Goal: Transaction & Acquisition: Purchase product/service

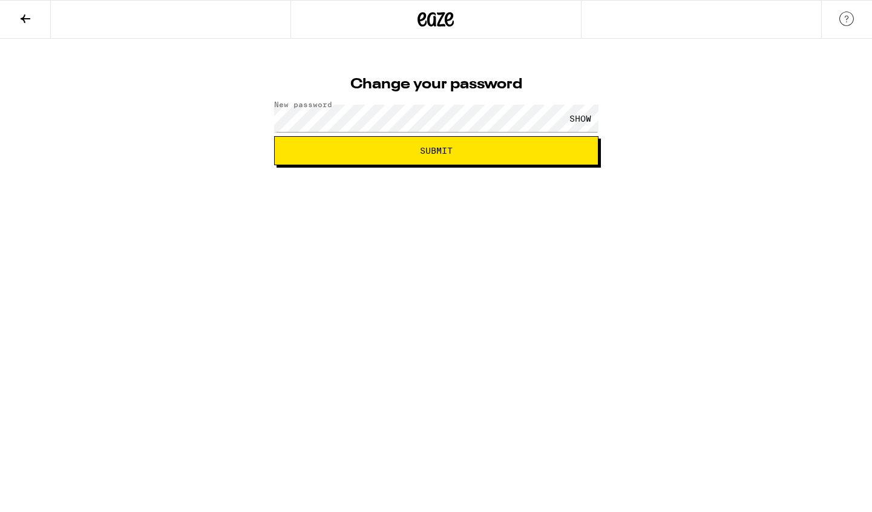
click at [419, 159] on button "Submit" at bounding box center [436, 150] width 324 height 29
